Goal: Task Accomplishment & Management: Use online tool/utility

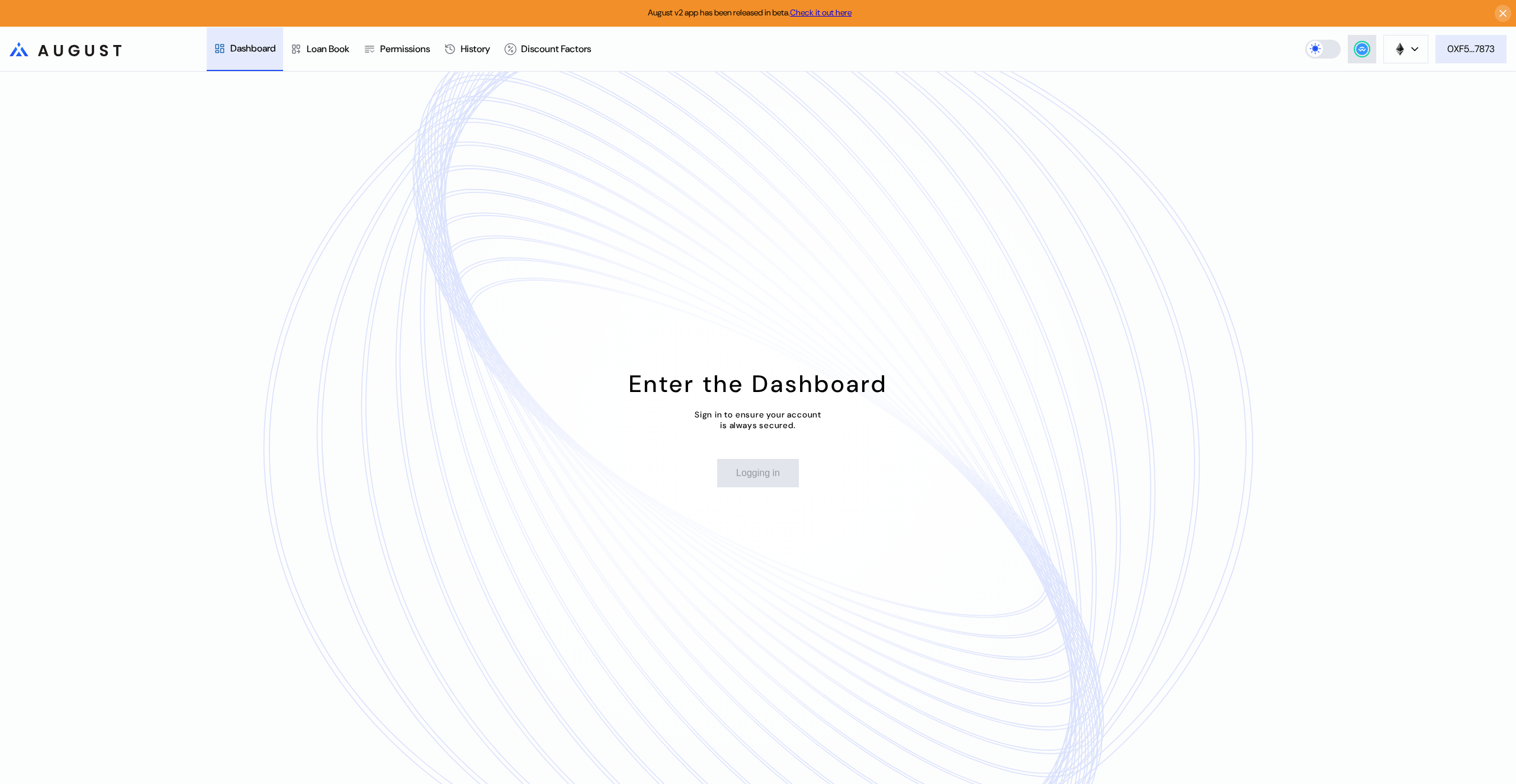
click at [1462, 50] on div "0XF5...7873" at bounding box center [1470, 49] width 48 height 13
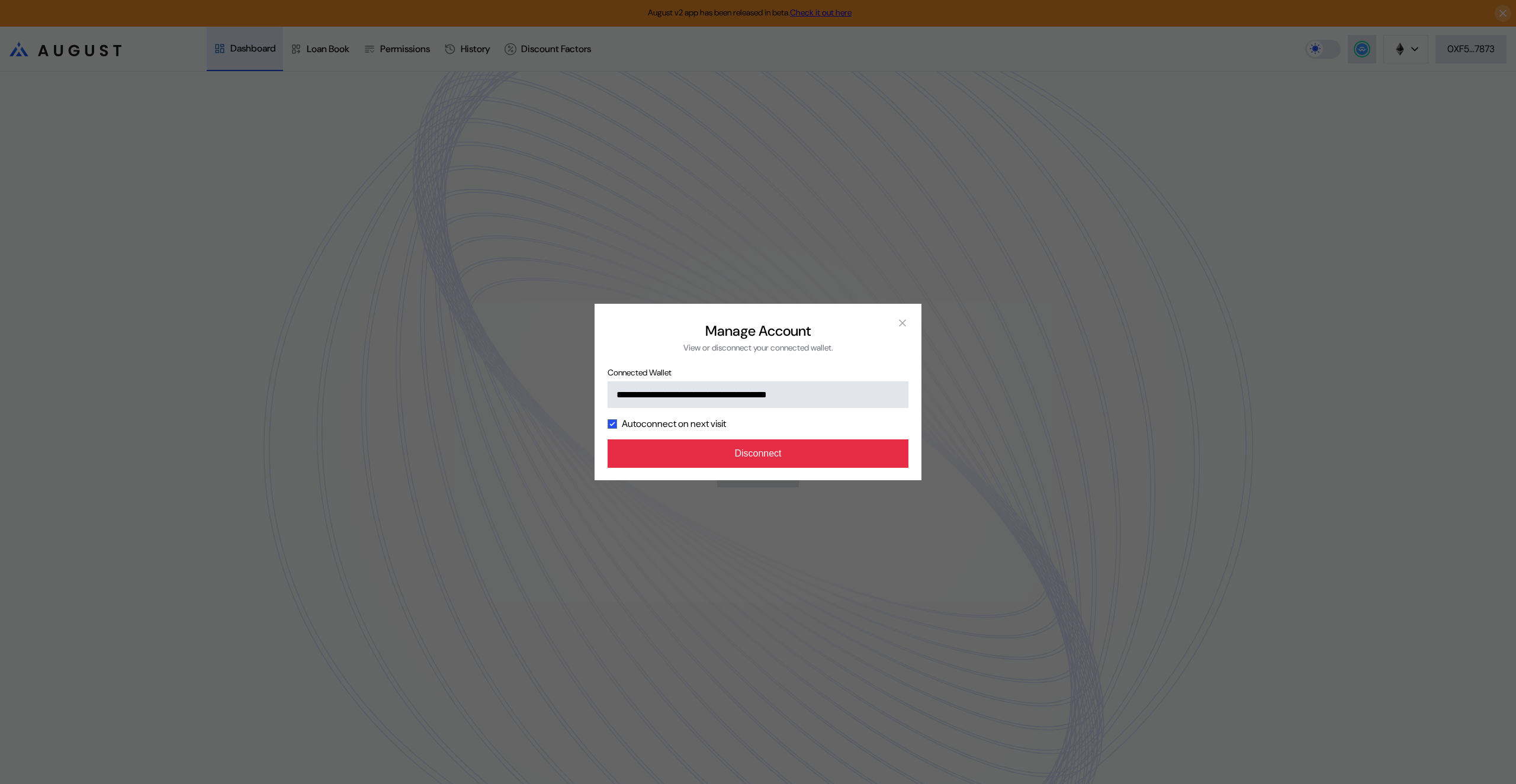
click at [744, 467] on button "Disconnect" at bounding box center [758, 453] width 301 height 29
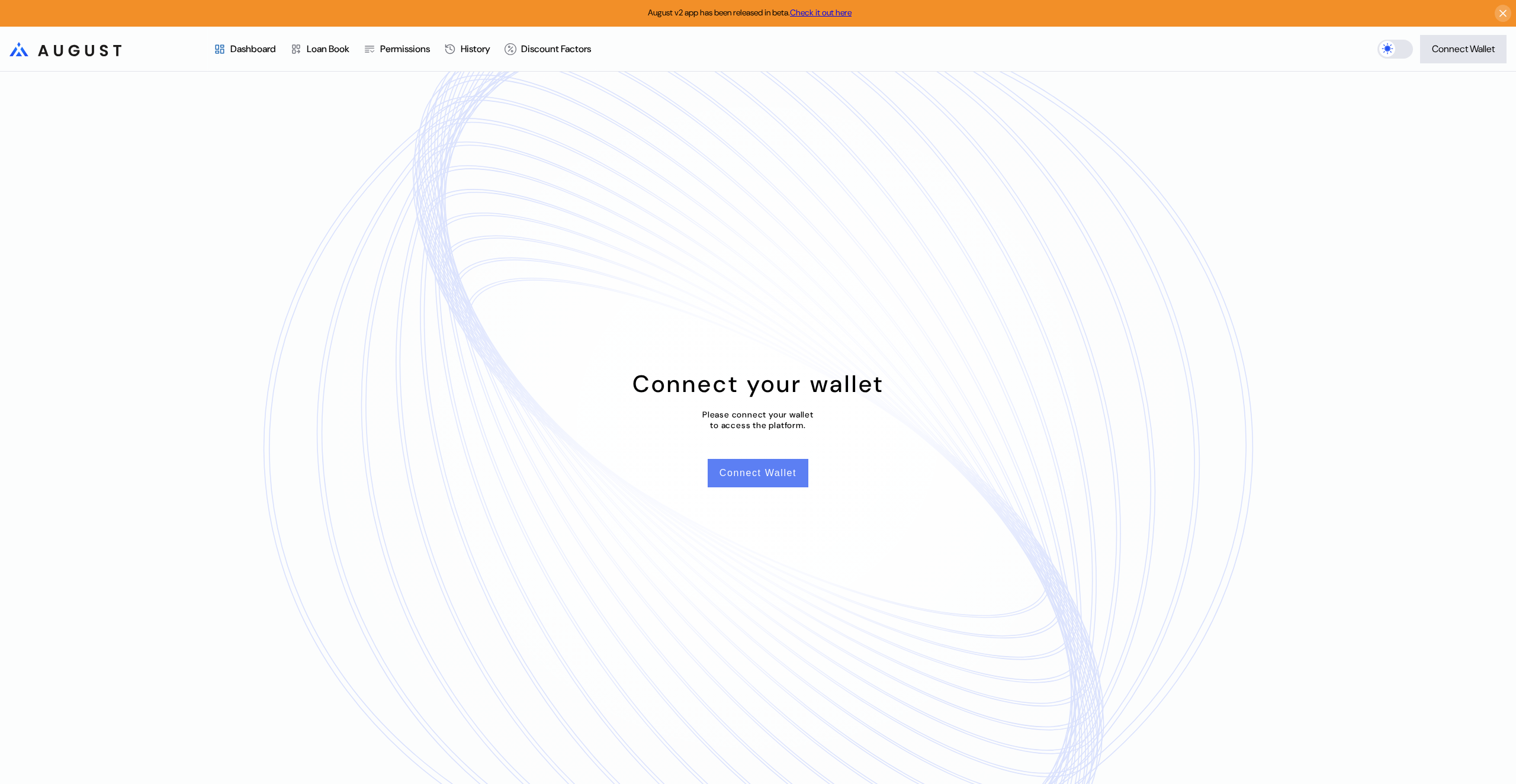
click at [752, 485] on button "Connect Wallet" at bounding box center [758, 472] width 101 height 29
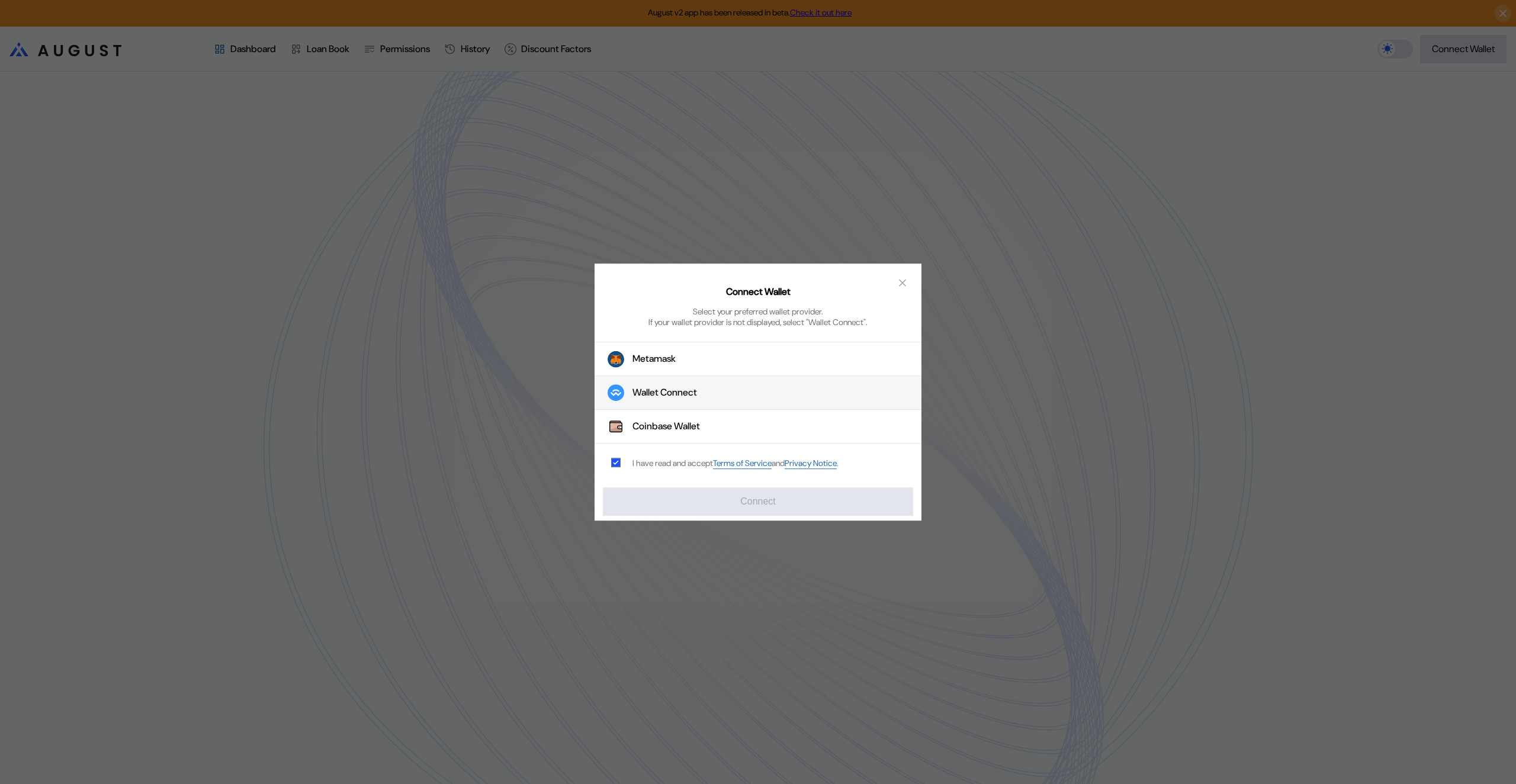
click at [667, 392] on div "Wallet Connect" at bounding box center [664, 392] width 64 height 13
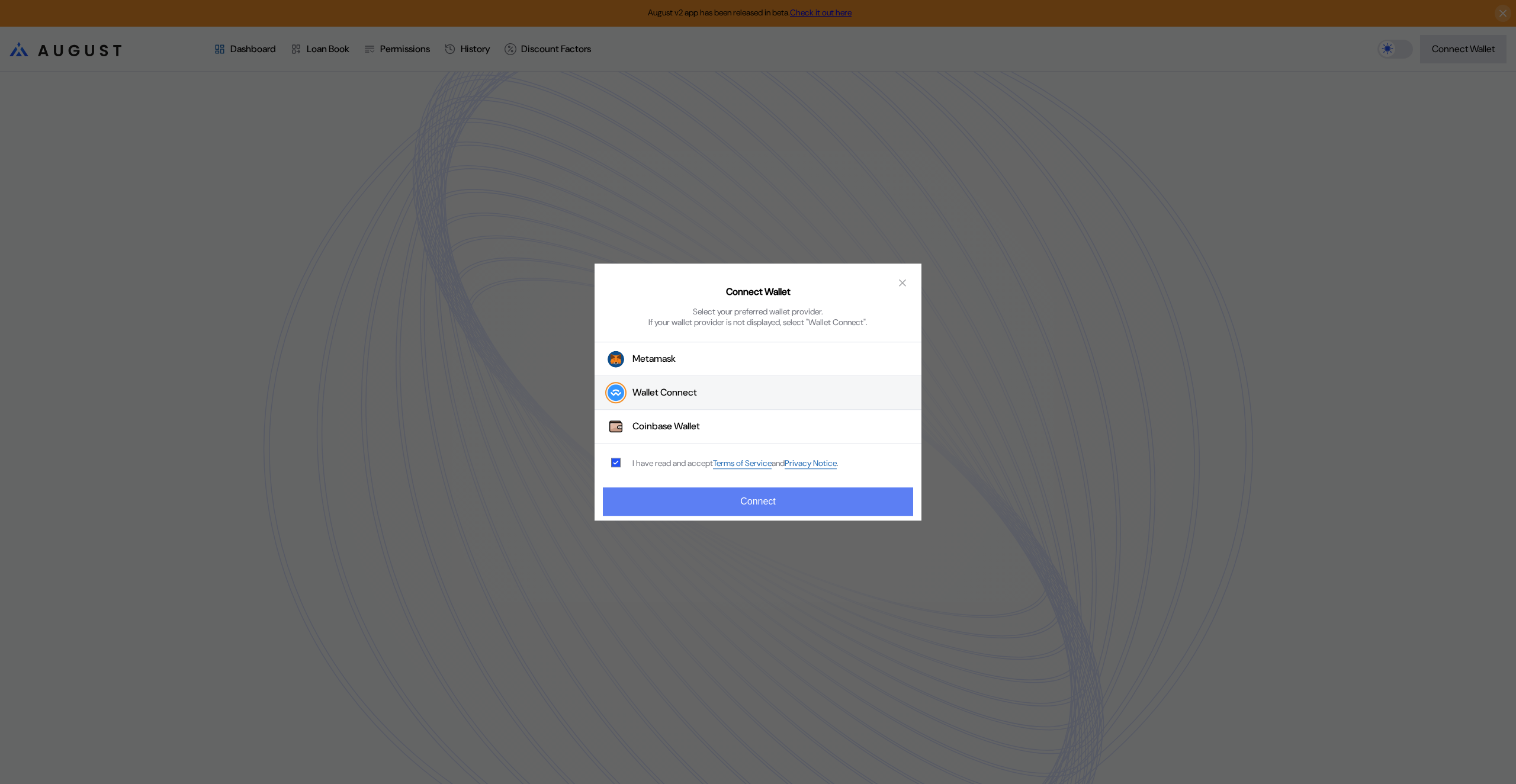
click at [719, 503] on button "Connect" at bounding box center [758, 501] width 310 height 29
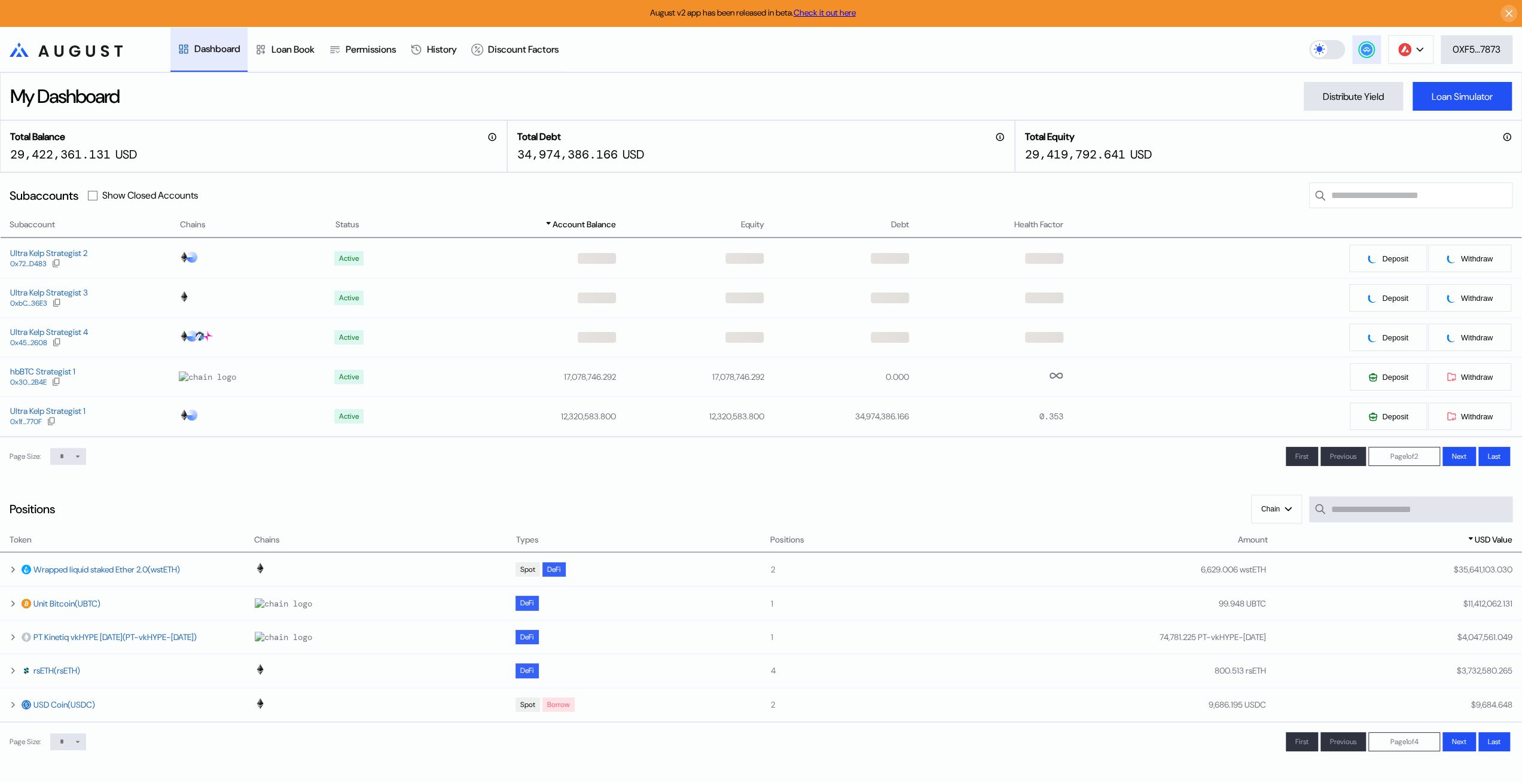
click at [1365, 48] on circle at bounding box center [1366, 50] width 12 height 12
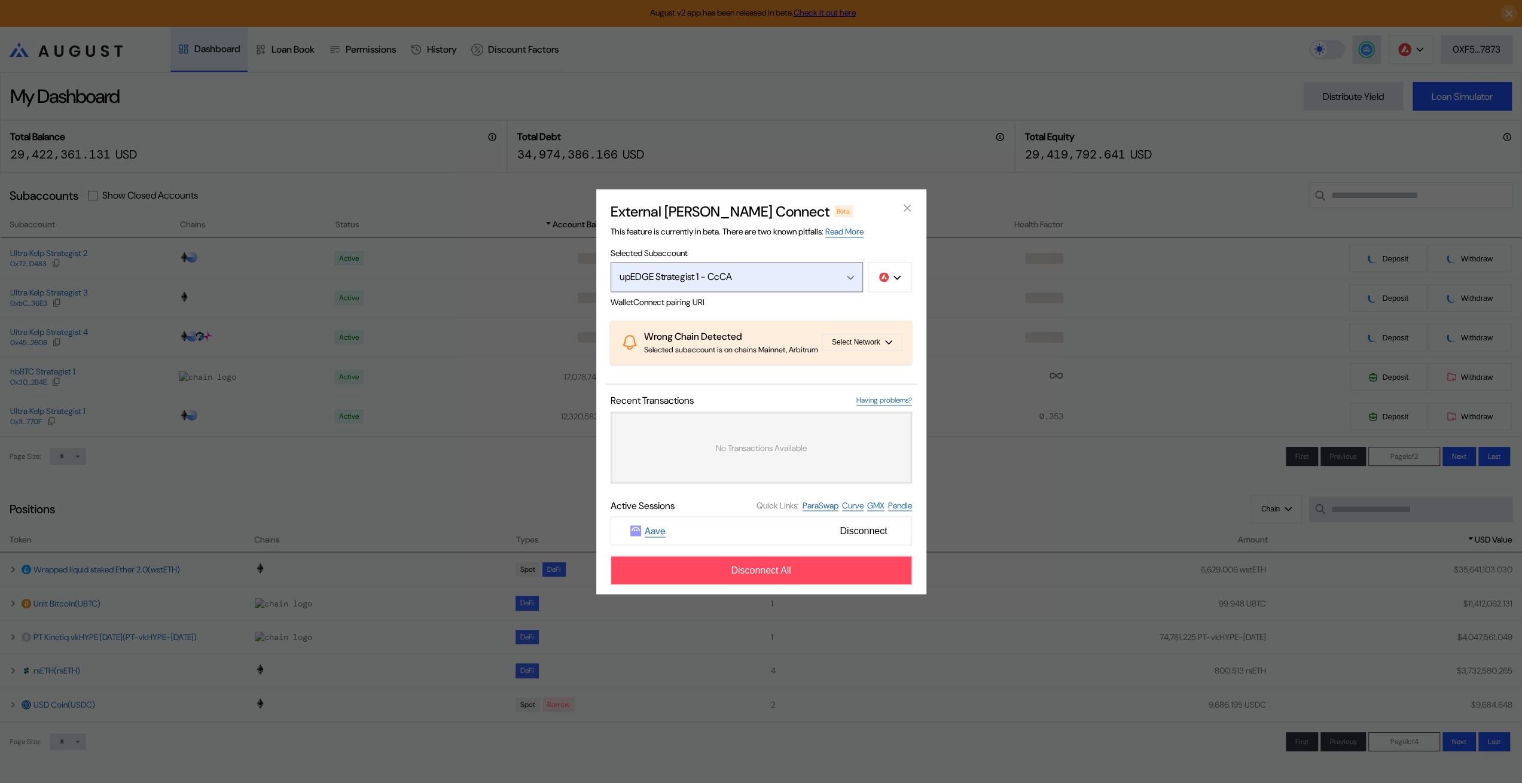
click at [792, 270] on div "upEDGE Strategist 1 - CcCA" at bounding box center [723, 276] width 209 height 13
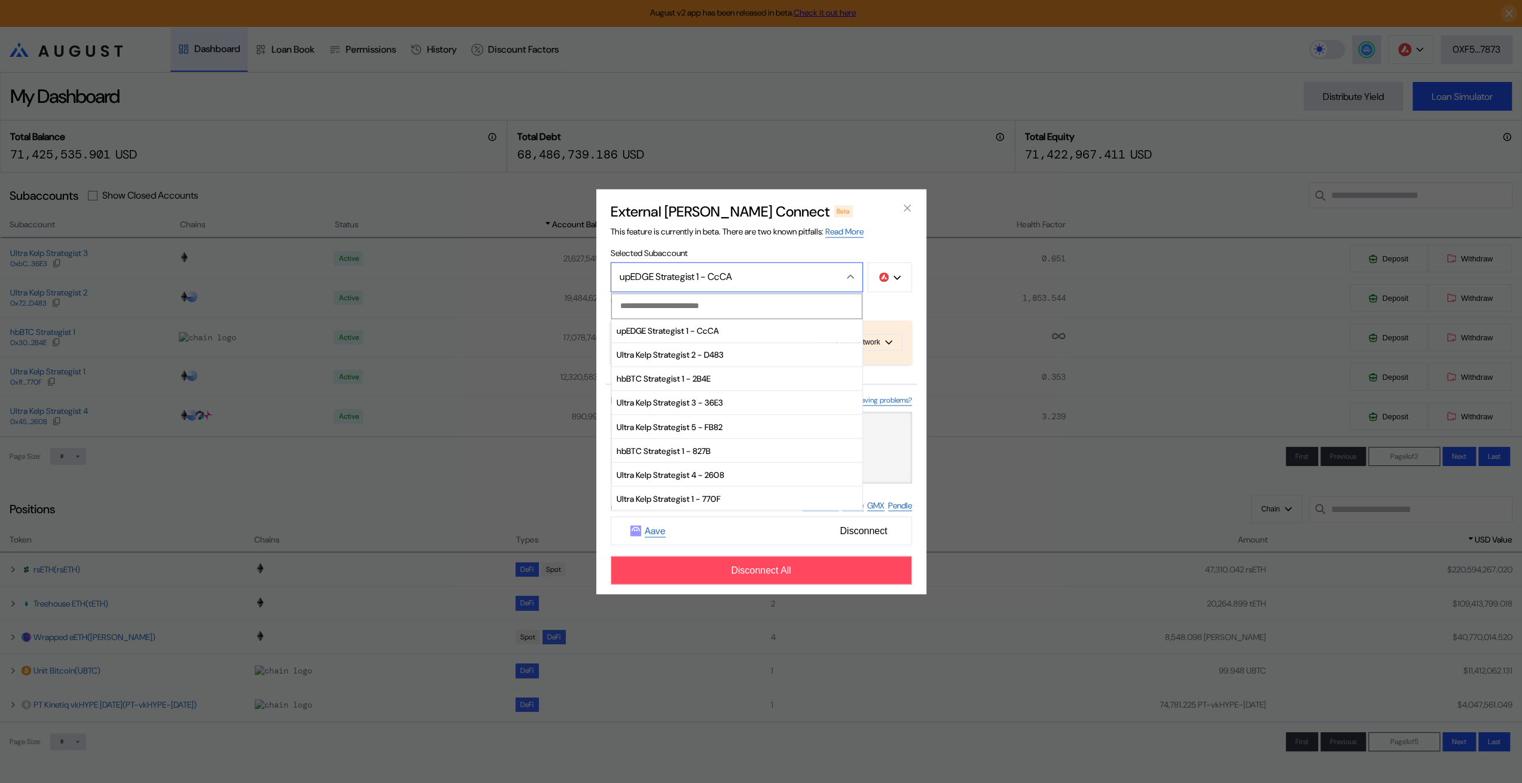
click at [1252, 33] on div "External [PERSON_NAME] Connect Beta This feature is currently in beta. There ar…" at bounding box center [761, 391] width 1522 height 783
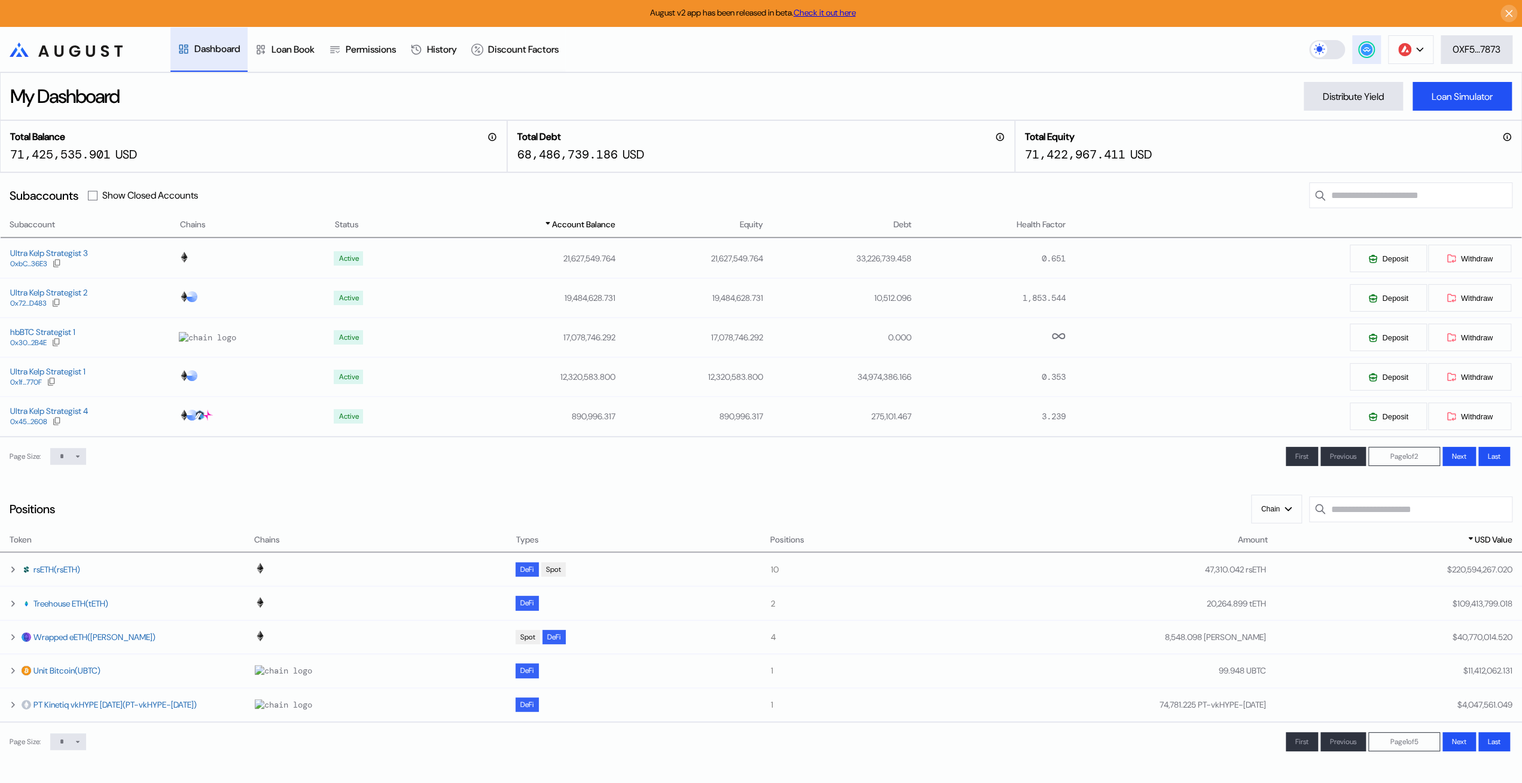
click at [1360, 51] on circle at bounding box center [1366, 50] width 12 height 12
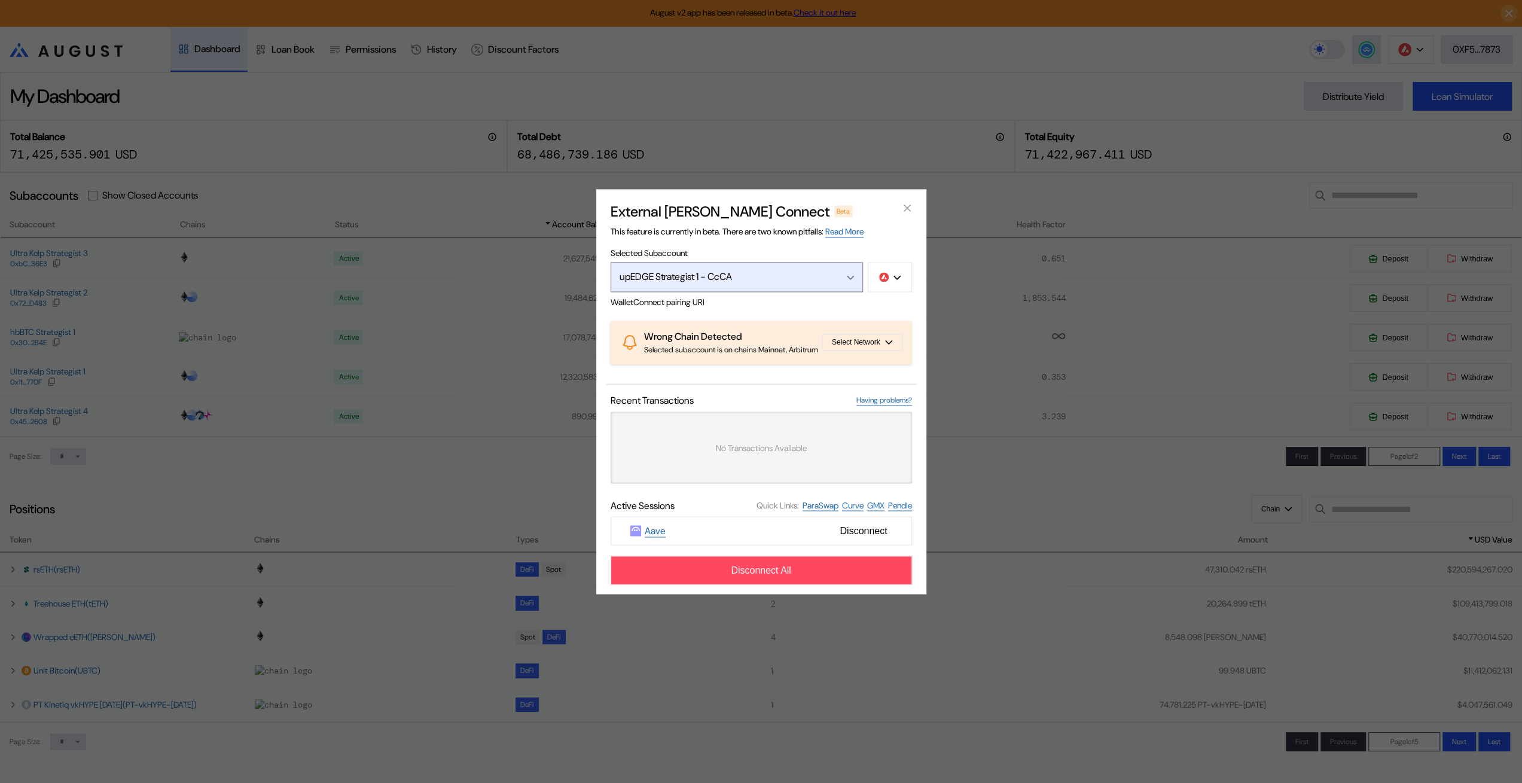
click at [767, 270] on div "upEDGE Strategist 1 - CcCA" at bounding box center [723, 276] width 209 height 13
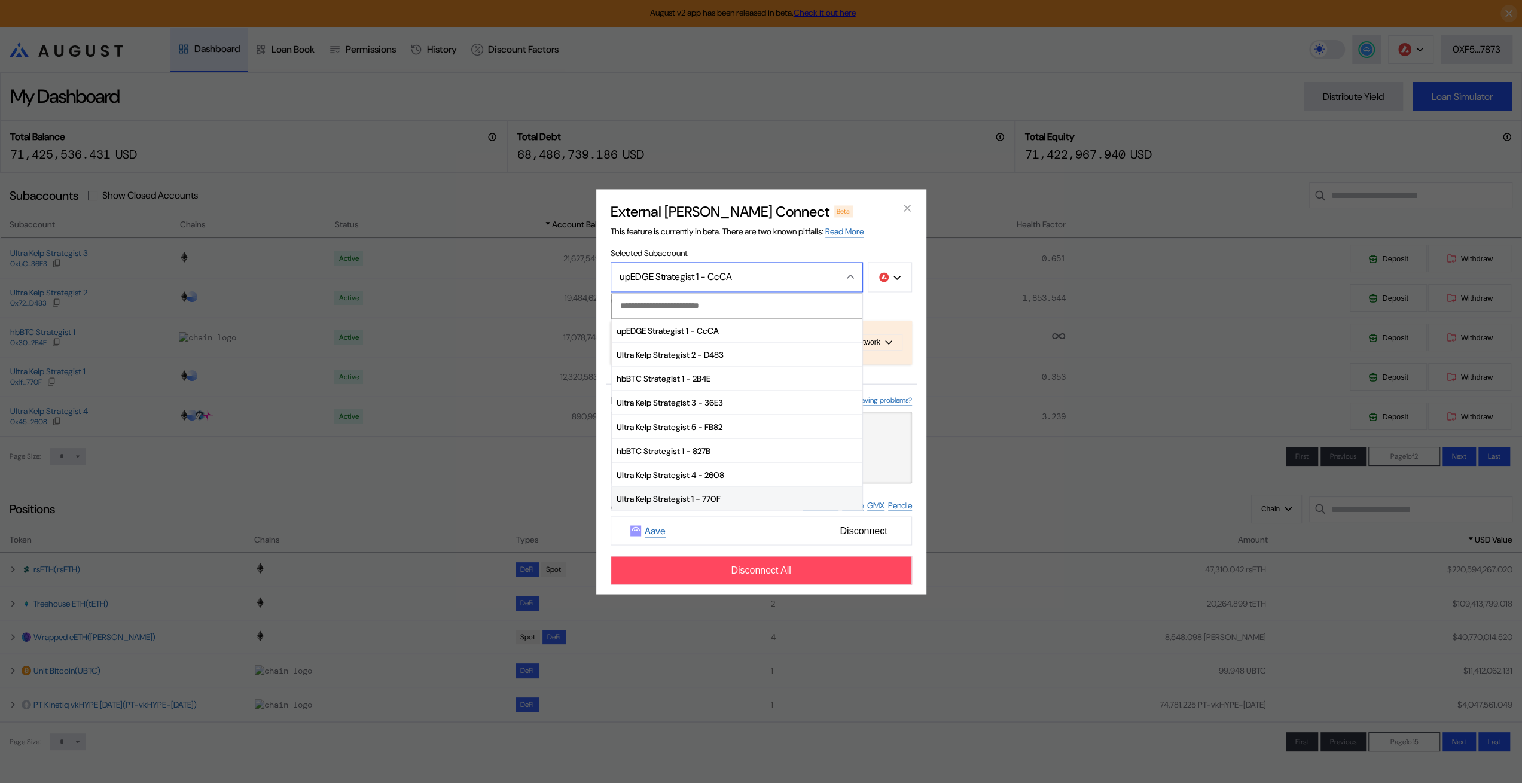
click at [680, 487] on span "Ultra Kelp Strategist 1 - 770F" at bounding box center [737, 499] width 251 height 24
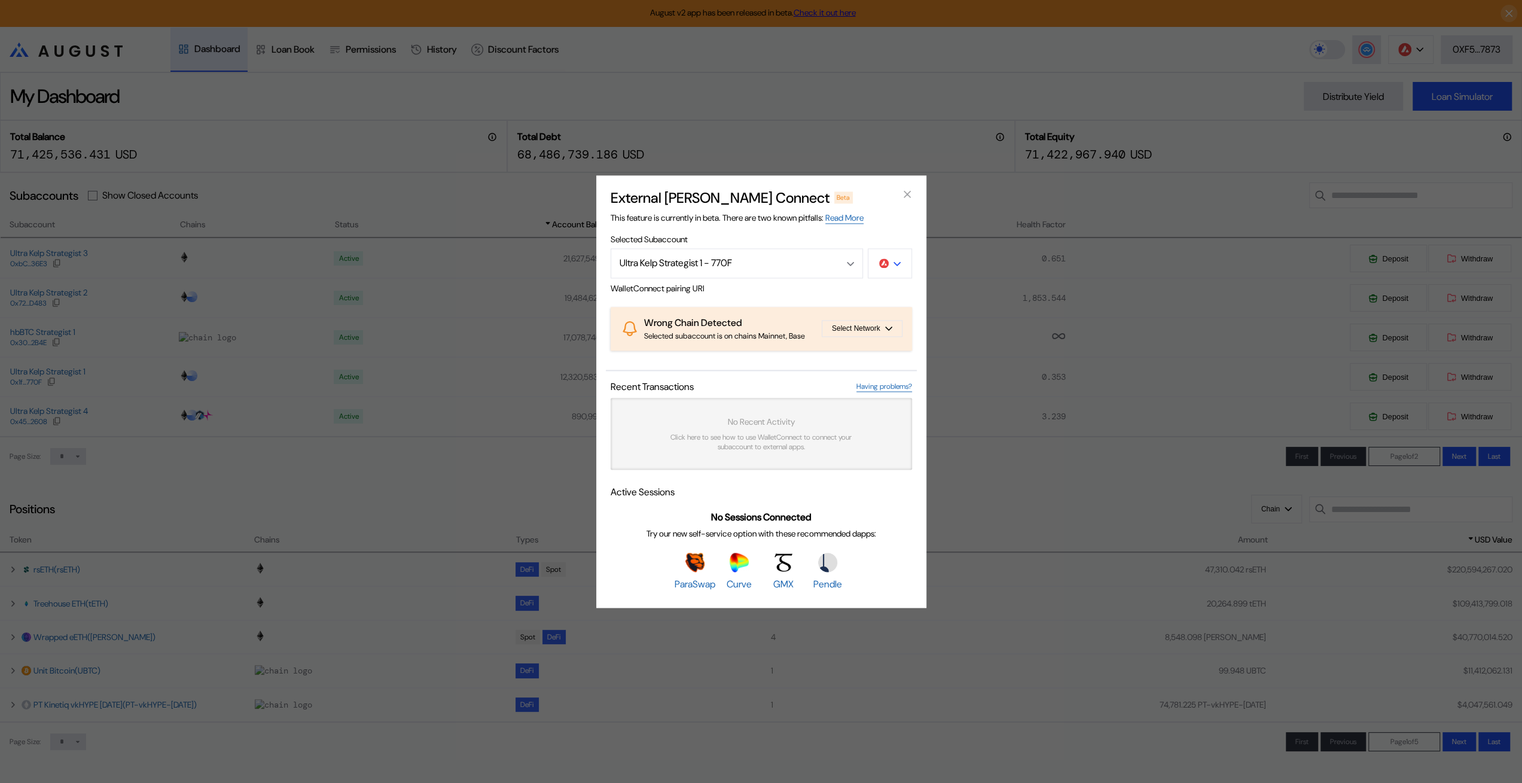
click at [897, 248] on button "modal" at bounding box center [890, 263] width 44 height 30
click at [869, 283] on button "Ethereum" at bounding box center [852, 297] width 120 height 29
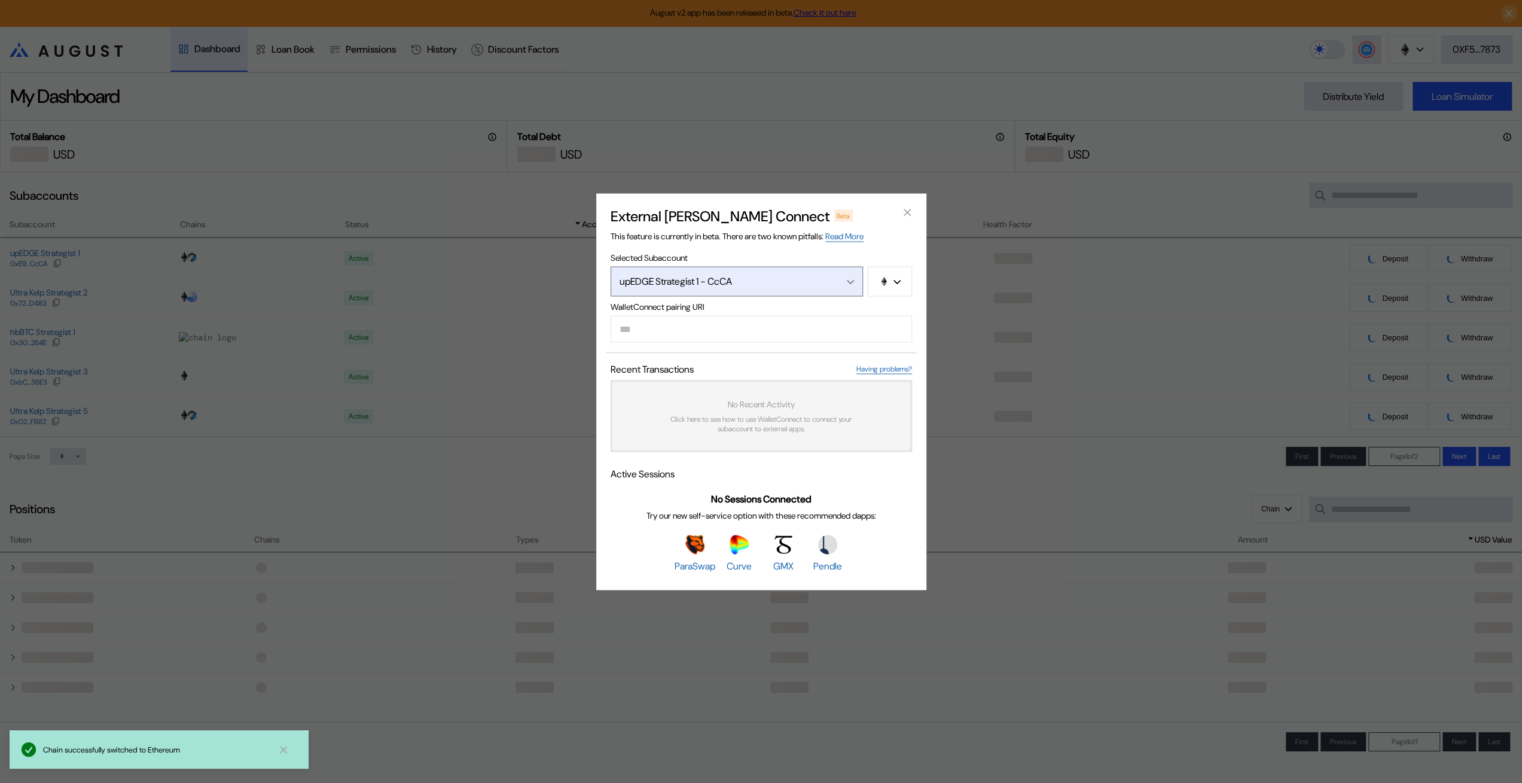
click at [843, 276] on div "Open menu" at bounding box center [847, 281] width 13 height 11
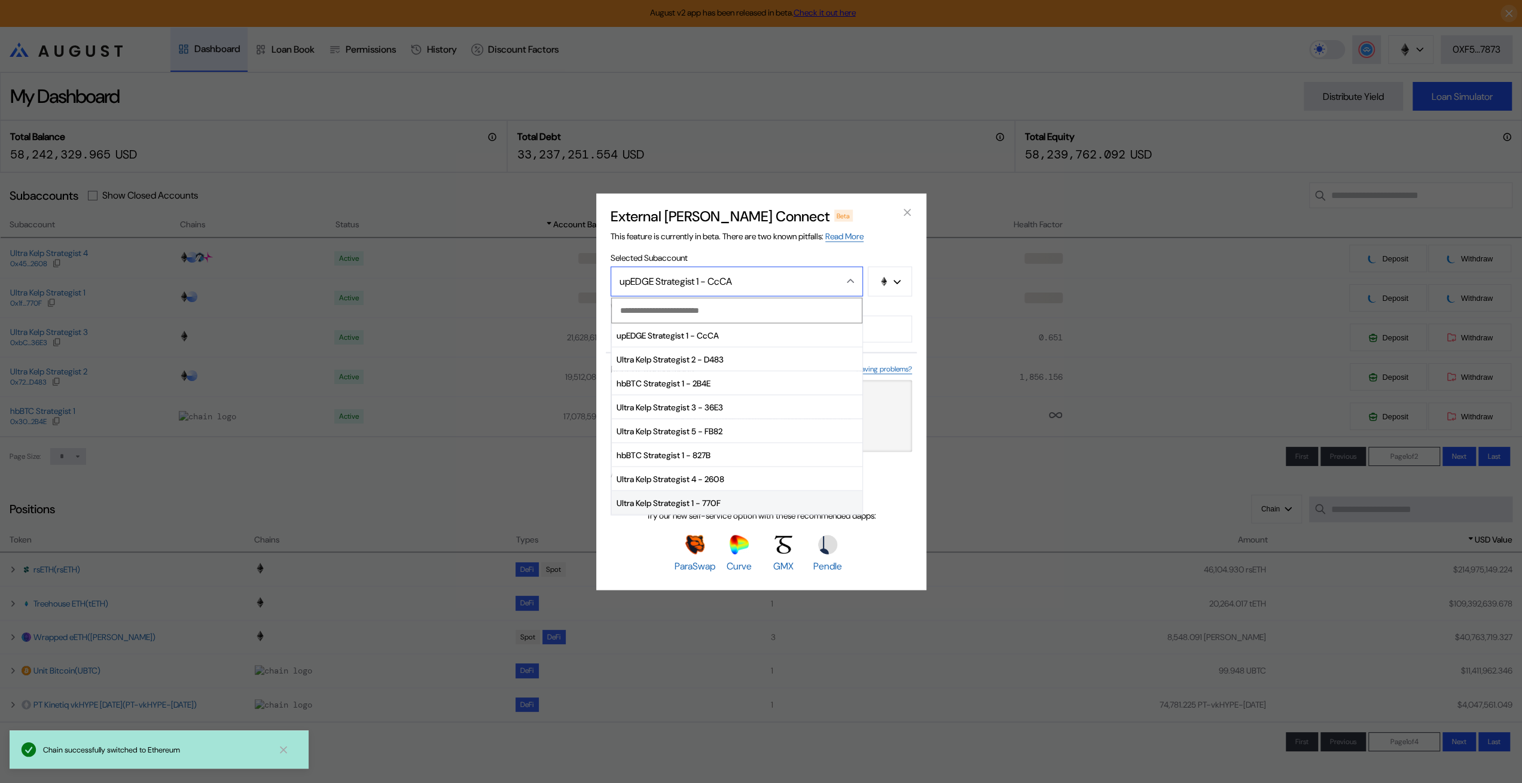
click at [655, 495] on span "Ultra Kelp Strategist 1 - 770F" at bounding box center [737, 503] width 251 height 24
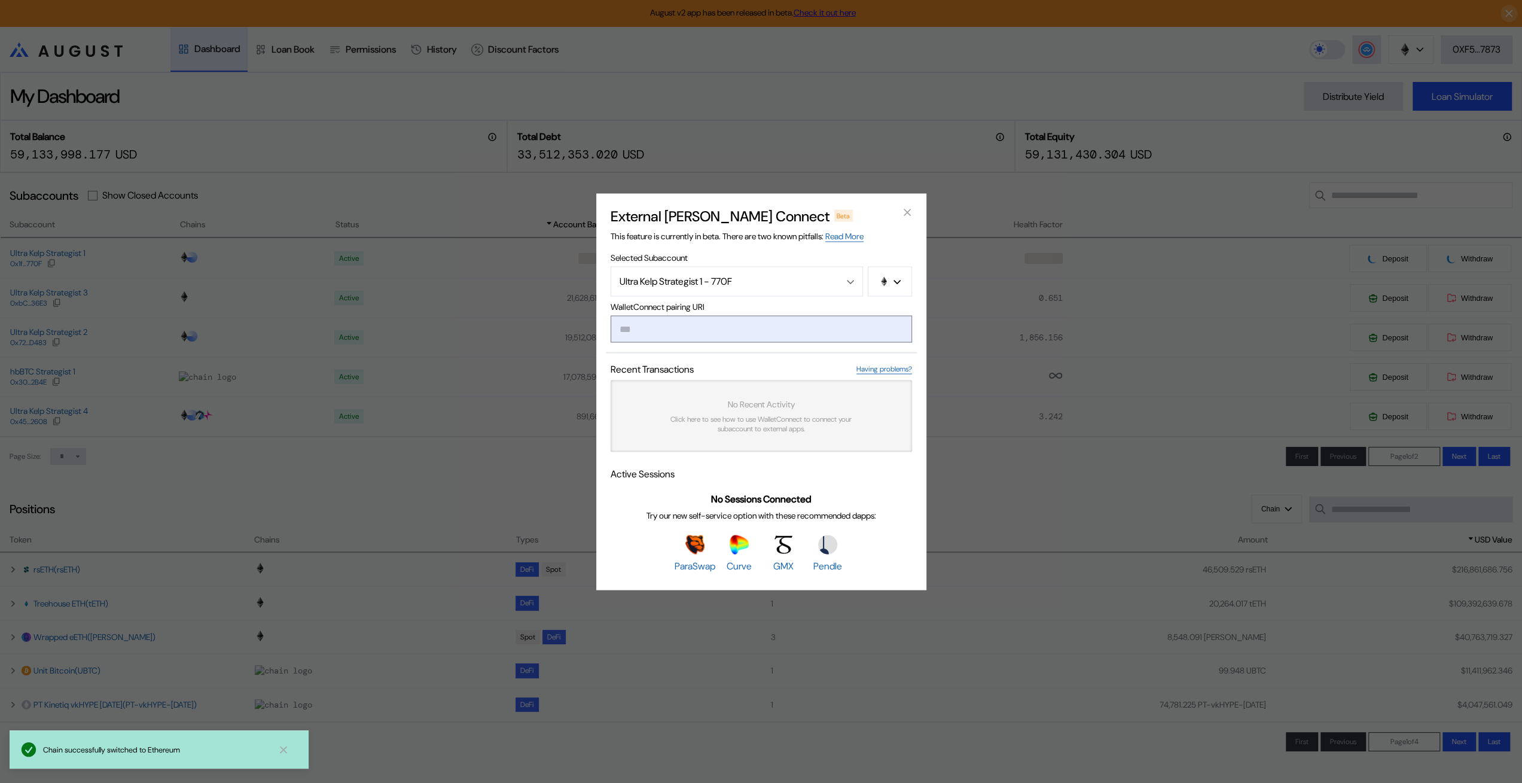
click at [677, 328] on input "modal" at bounding box center [760, 328] width 301 height 27
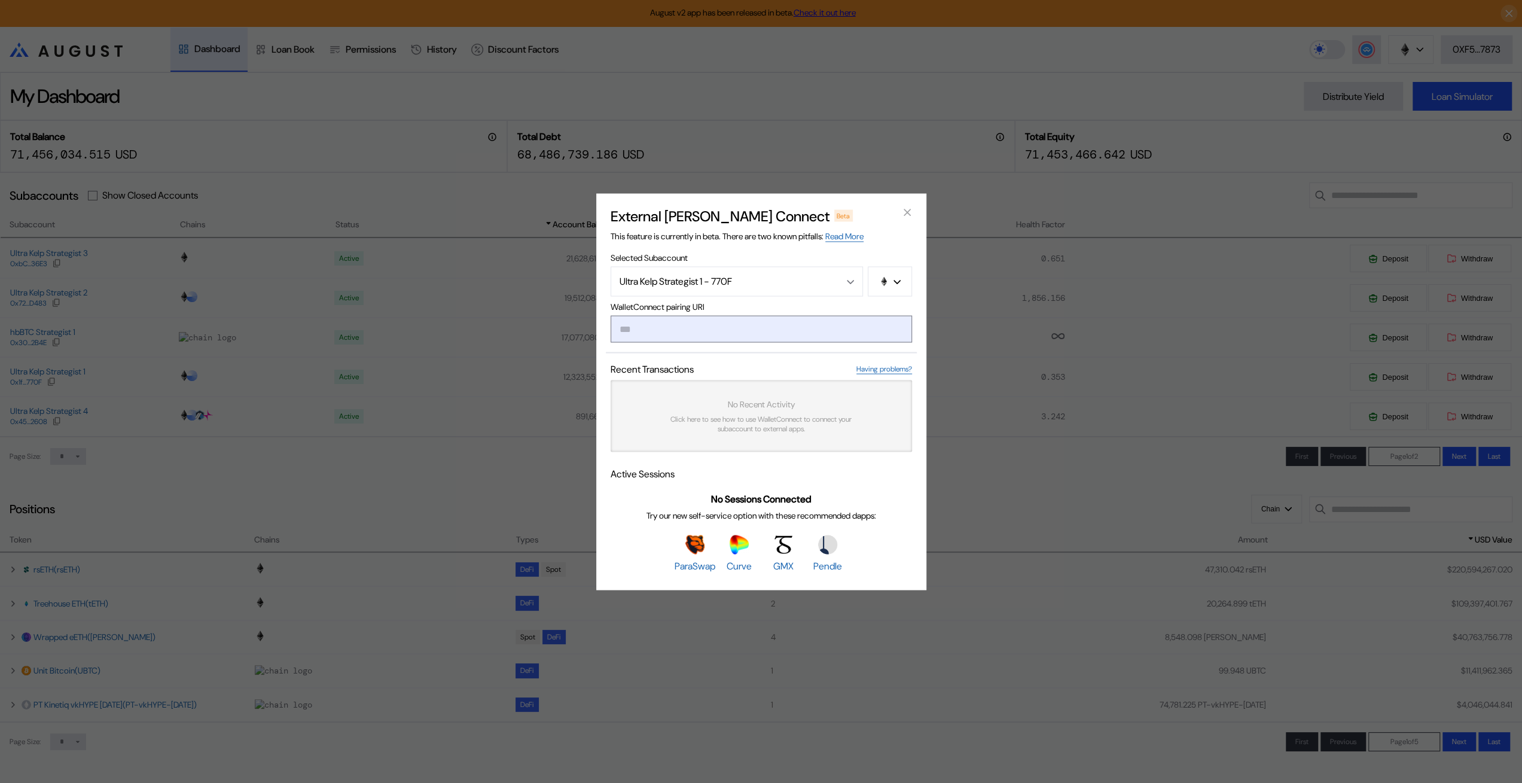
paste input "**********"
type input "**********"
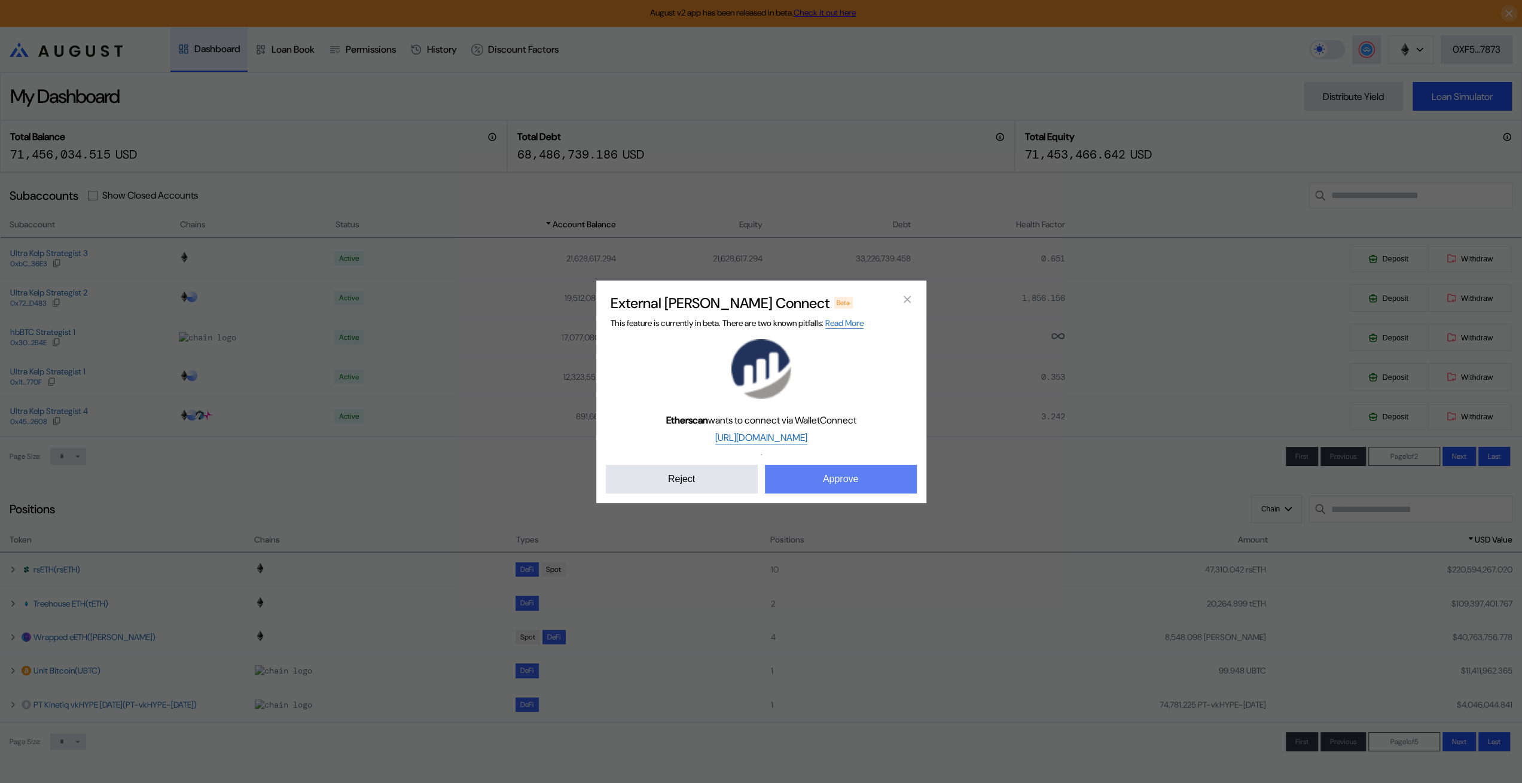
click at [832, 493] on button "Approve" at bounding box center [841, 479] width 152 height 29
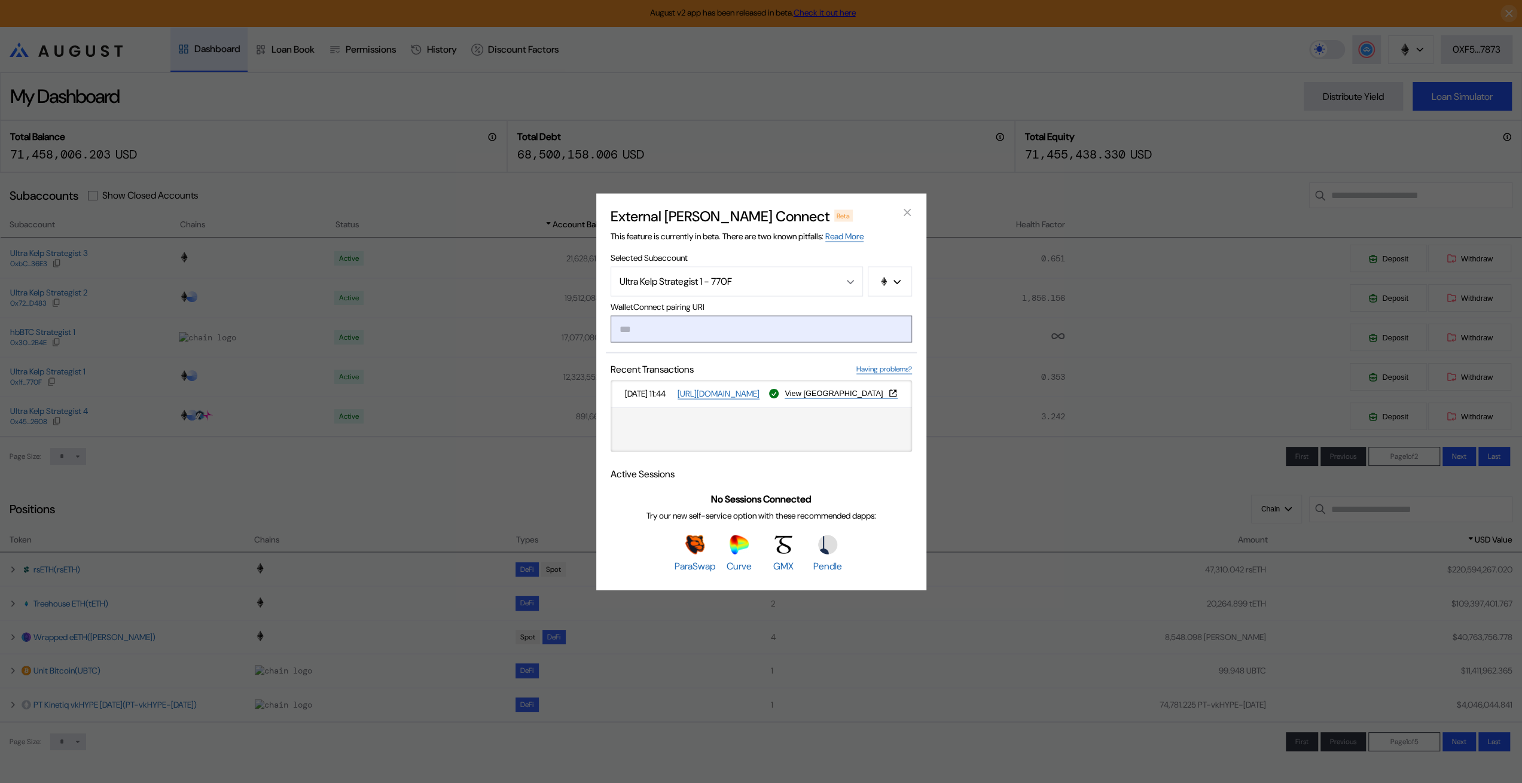
paste input "**********"
type input "**********"
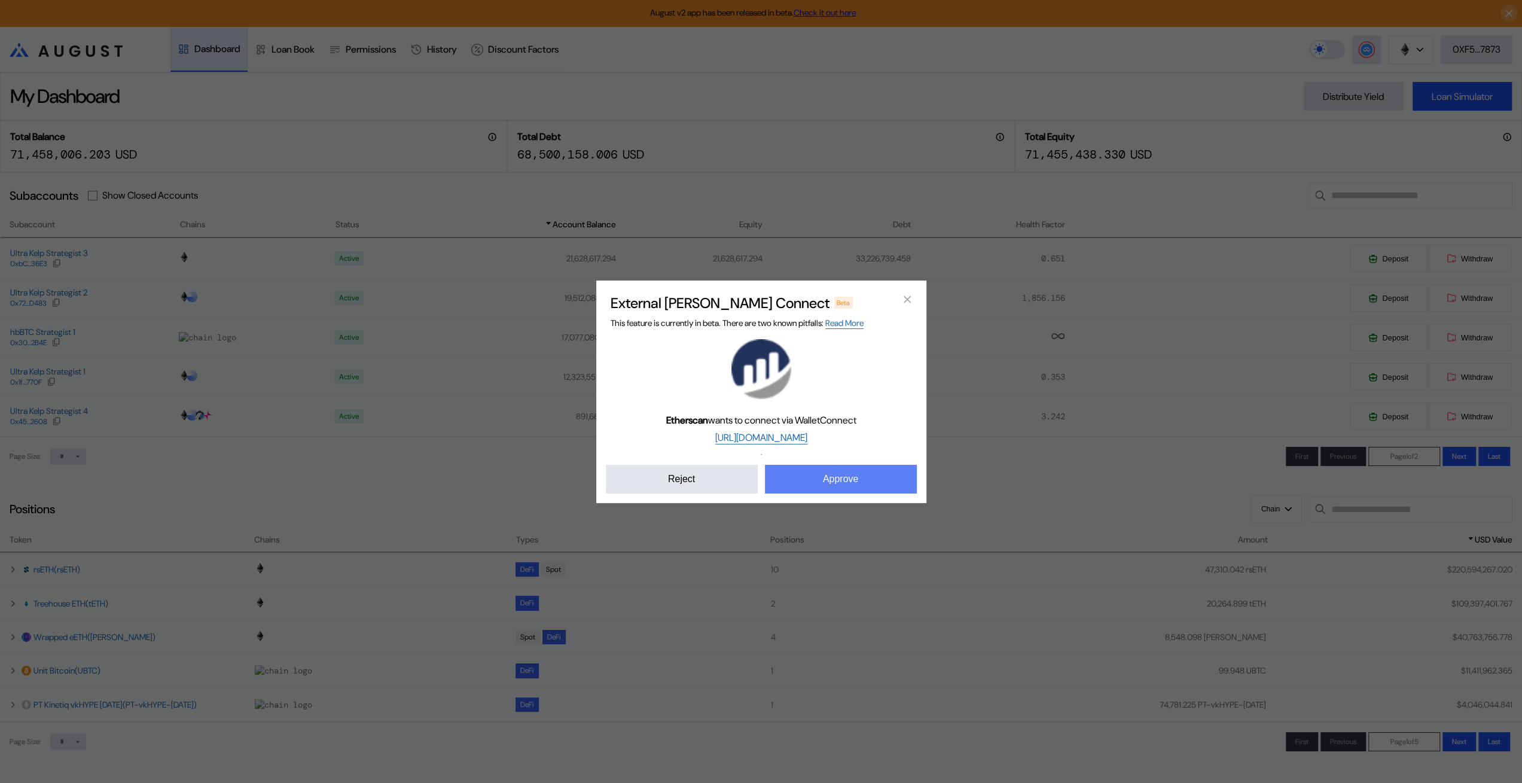
click at [857, 493] on button "Approve" at bounding box center [841, 479] width 152 height 29
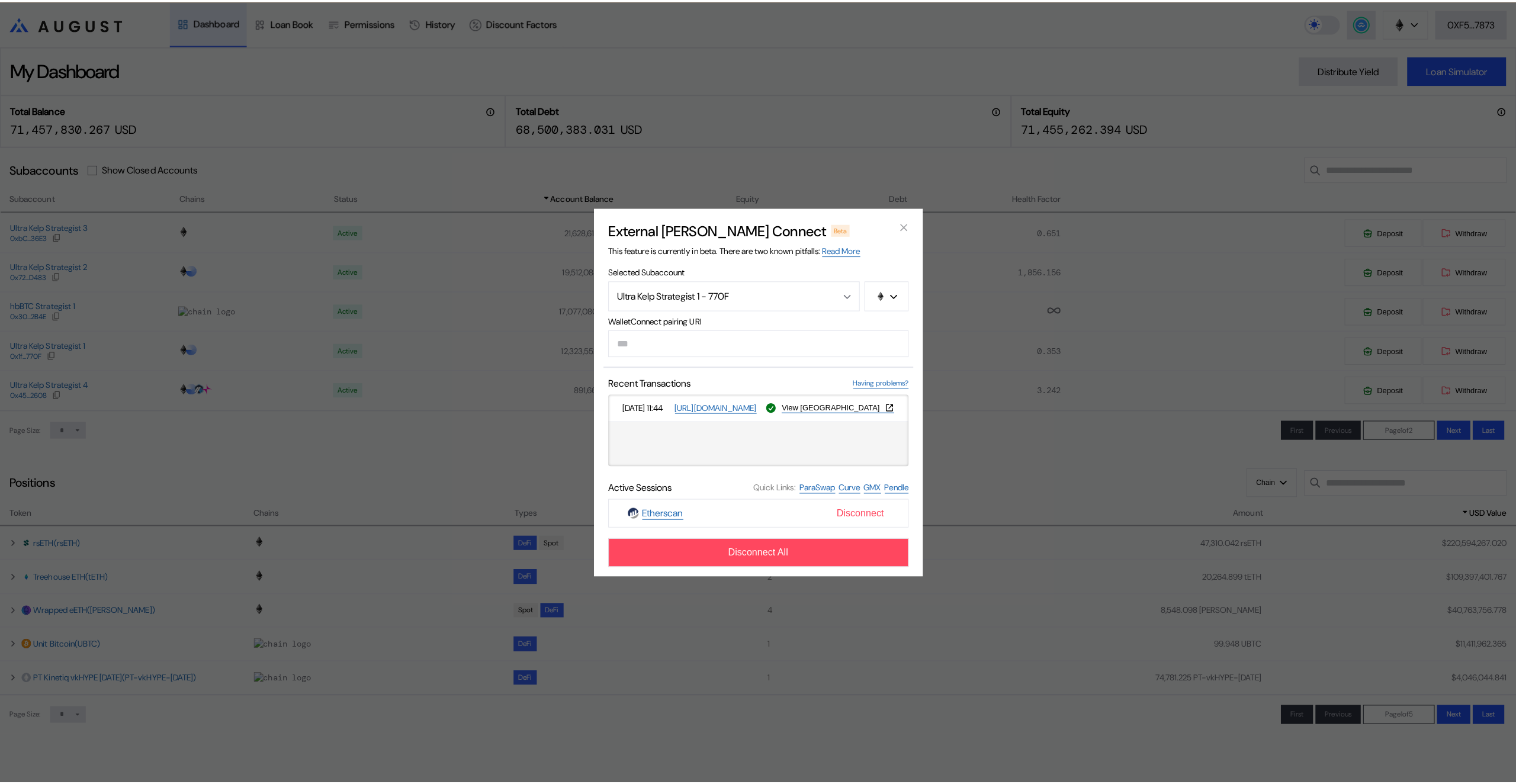
scroll to position [0, 0]
